Goal: Transaction & Acquisition: Purchase product/service

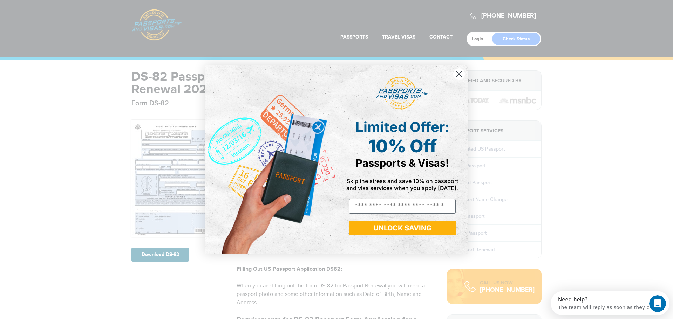
click at [461, 75] on circle "Close dialog" at bounding box center [459, 74] width 12 height 12
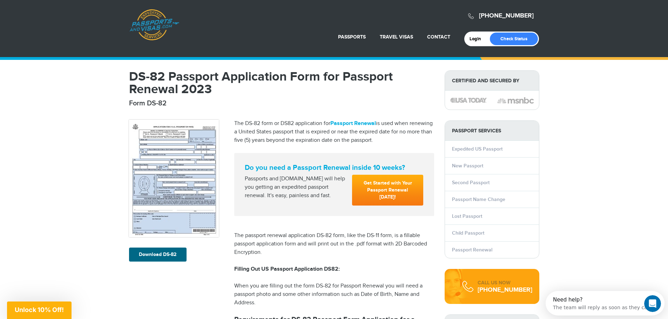
click at [382, 193] on link "Get Started with Your Passport Renewal Today!" at bounding box center [387, 190] width 71 height 31
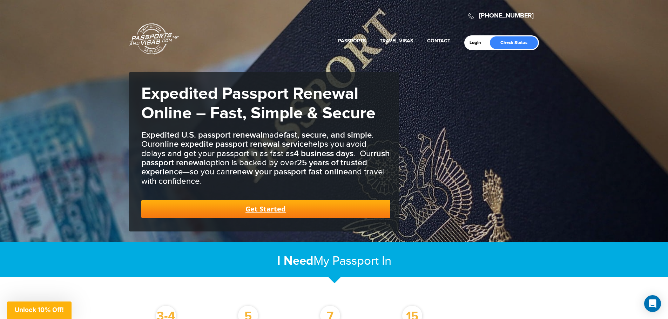
click at [271, 207] on link "Get Started" at bounding box center [265, 209] width 249 height 18
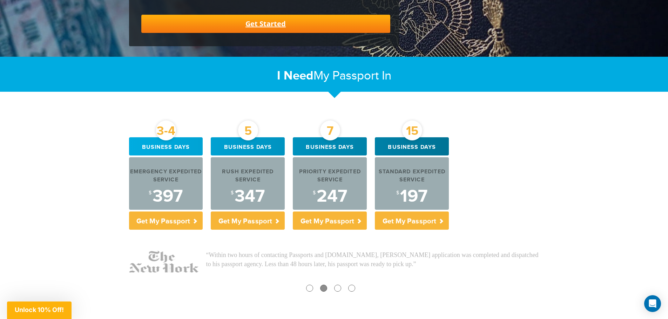
scroll to position [190, 0]
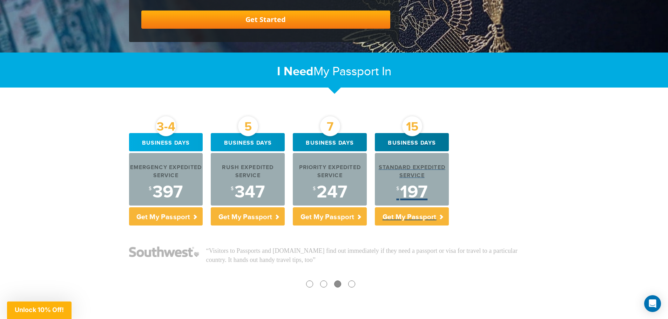
click at [413, 178] on div "Standard Expedited Service" at bounding box center [412, 172] width 74 height 16
